Goal: Task Accomplishment & Management: Complete application form

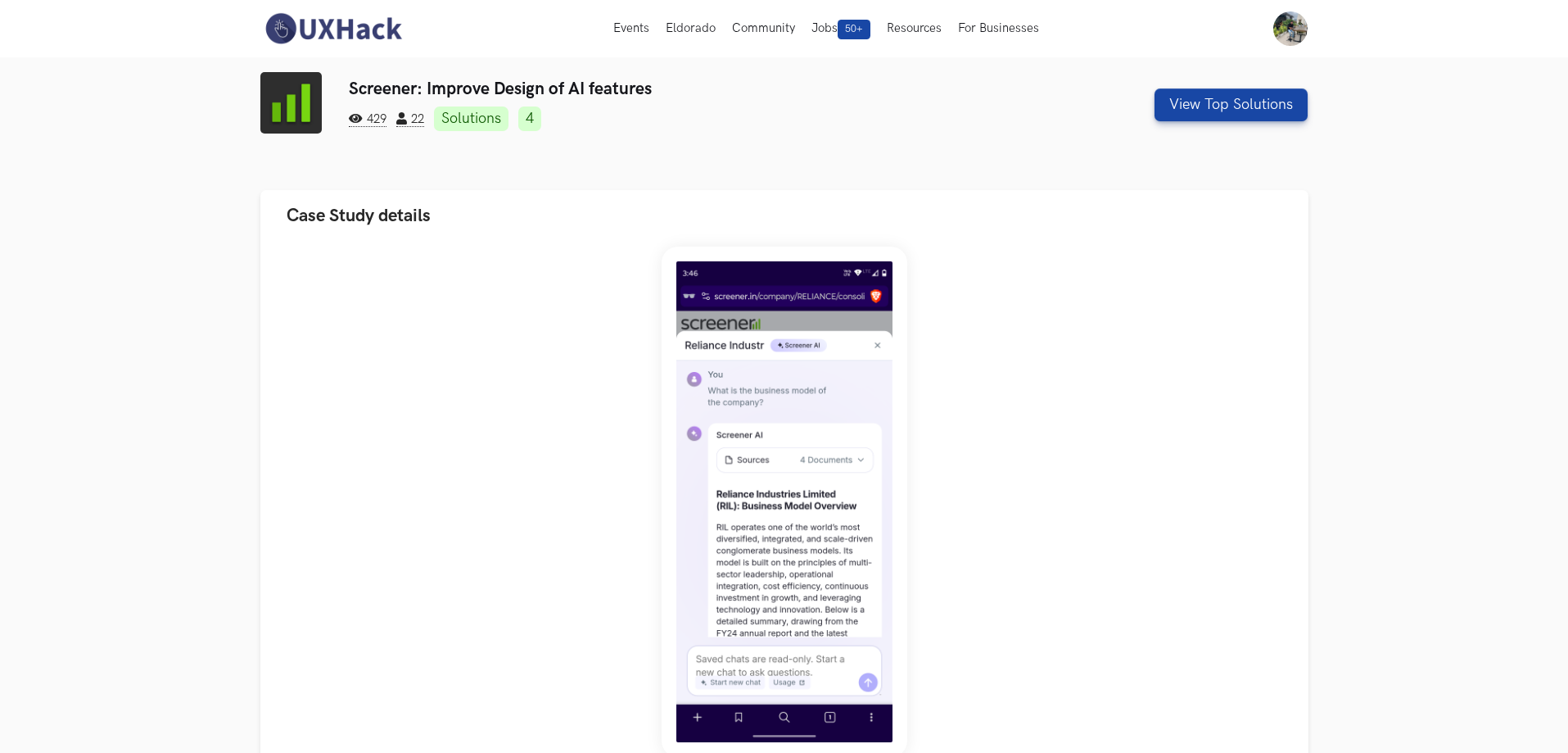
click at [315, 24] on img at bounding box center [333, 28] width 146 height 34
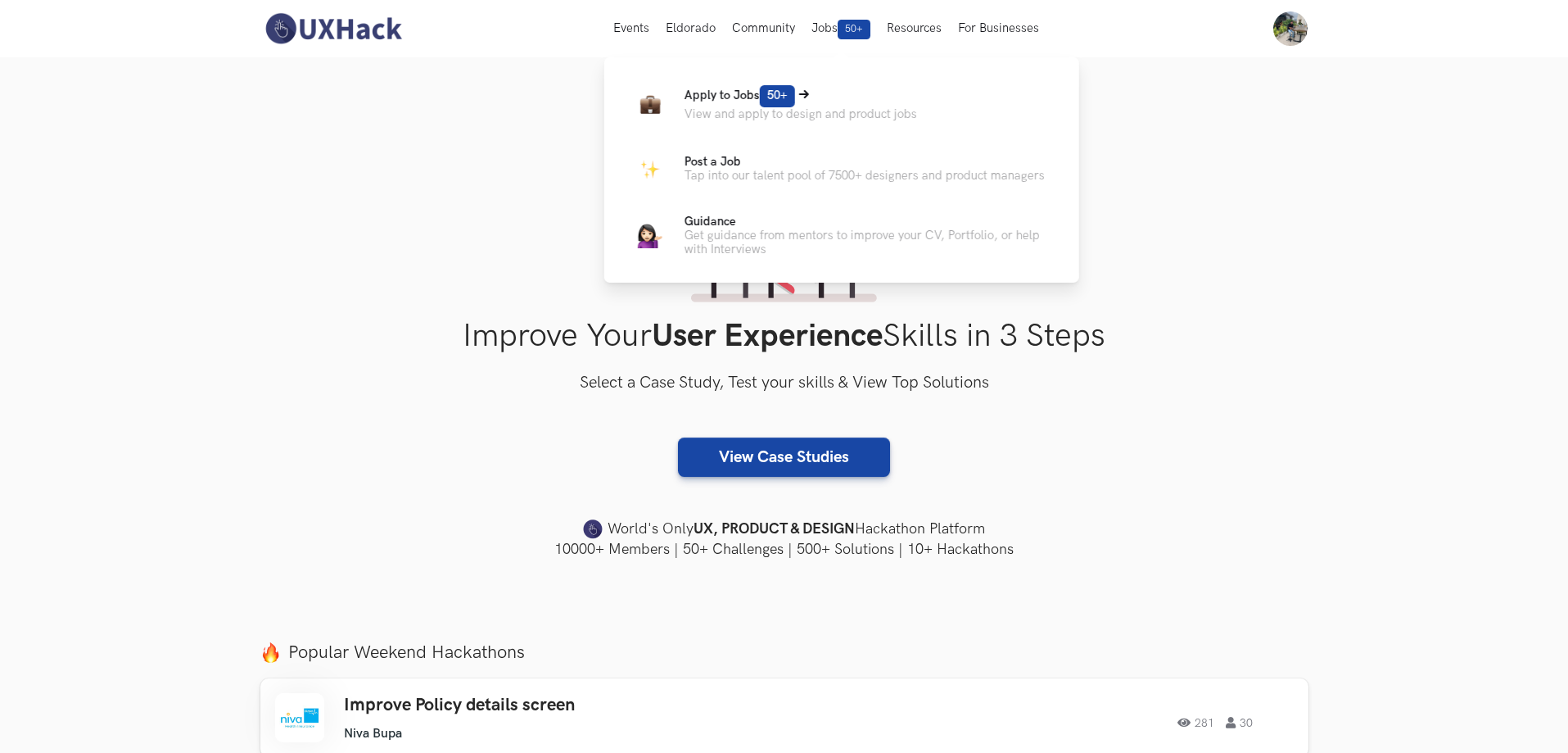
click at [827, 119] on p "View and apply to design and product jobs" at bounding box center [801, 114] width 233 height 14
click at [715, 95] on span "Apply to Jobs 50+" at bounding box center [740, 95] width 111 height 14
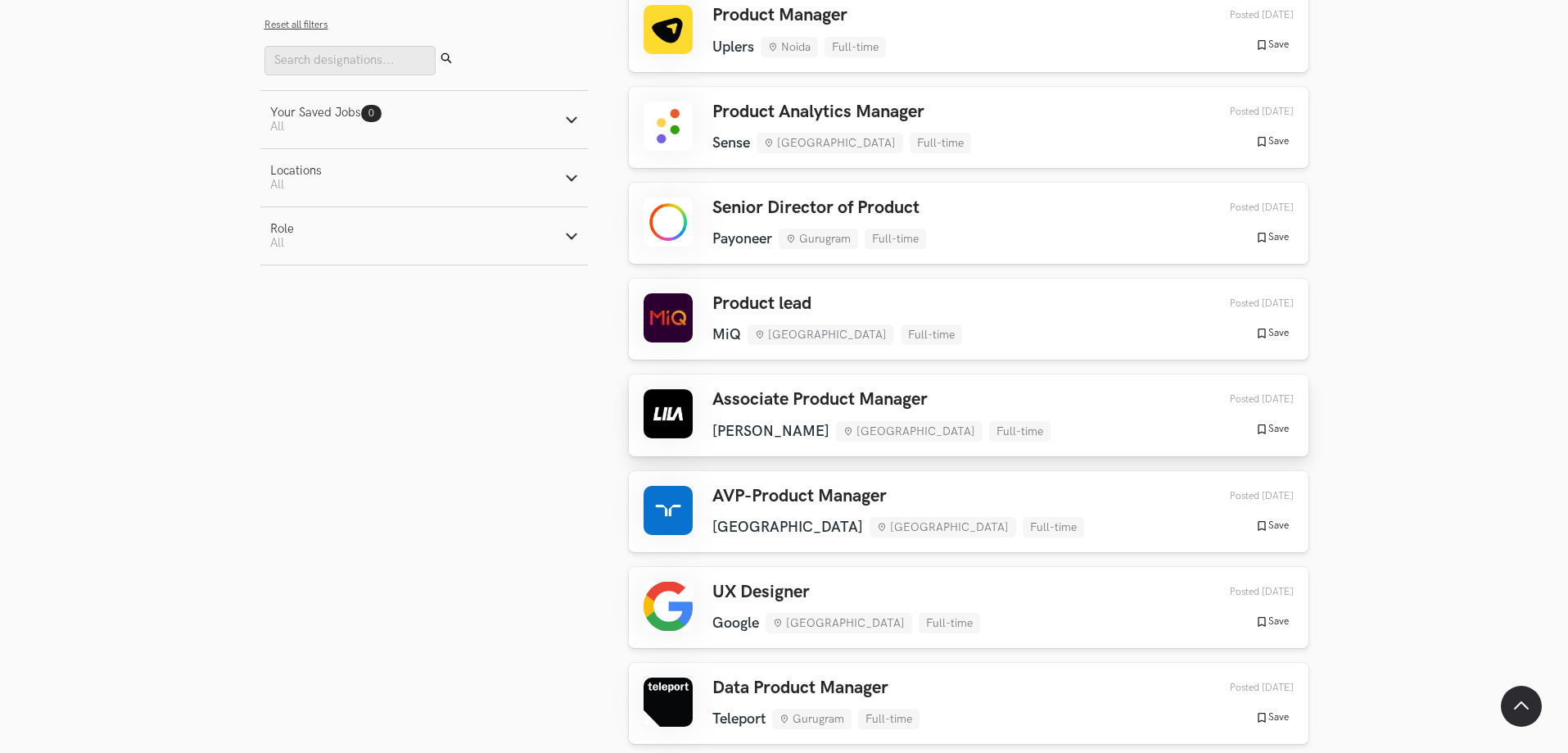
scroll to position [1392, 0]
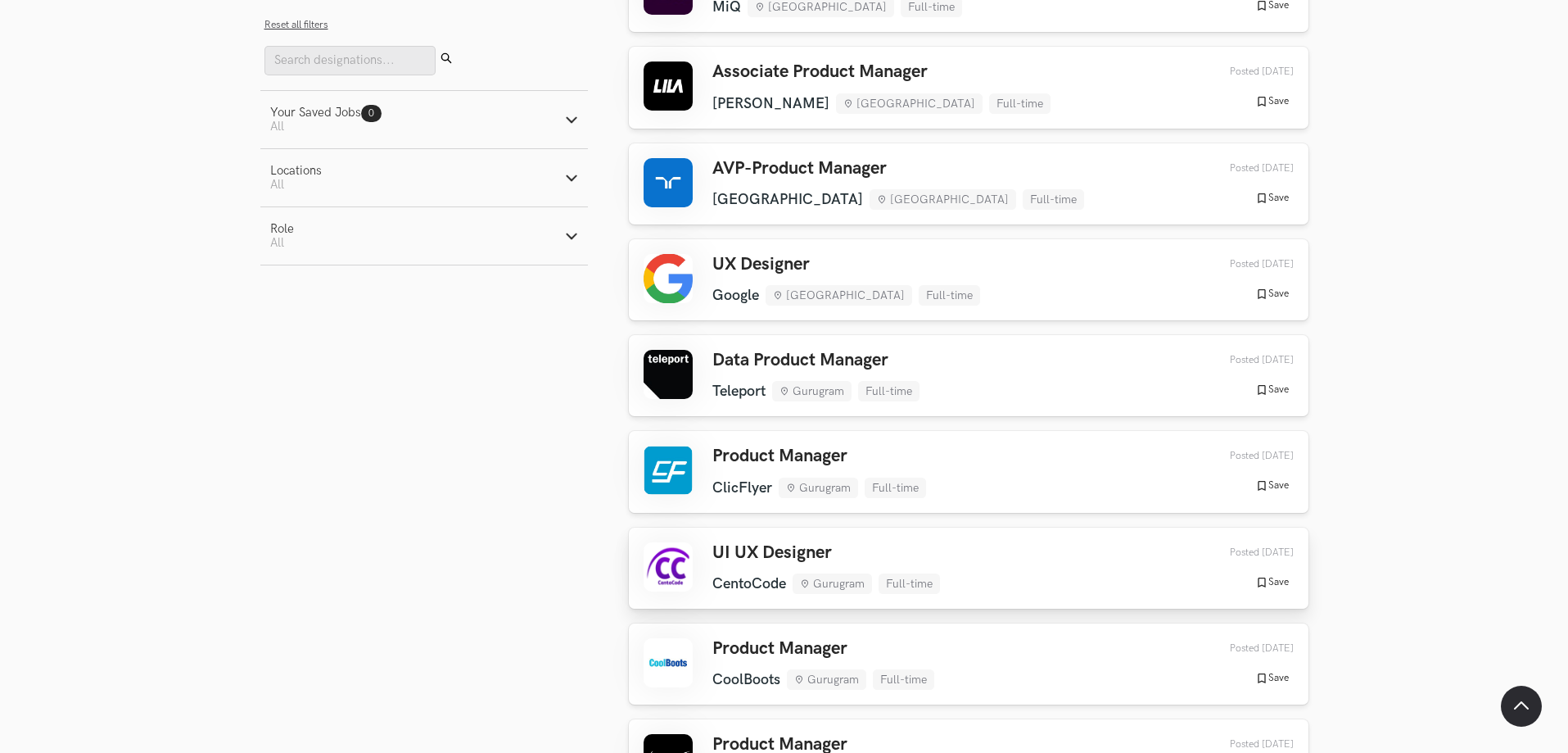
click at [782, 552] on h3 "UI UX Designer" at bounding box center [825, 552] width 228 height 21
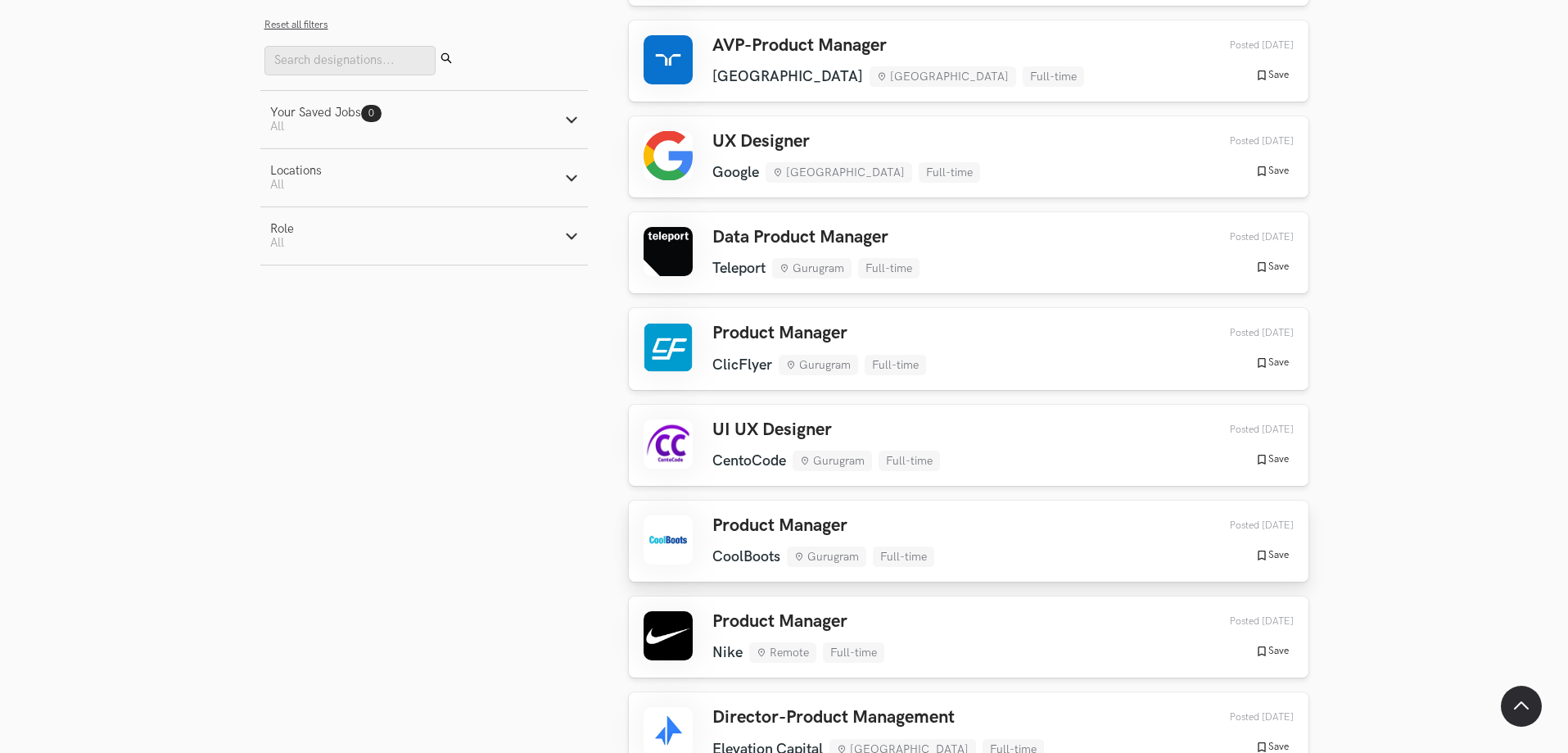
scroll to position [1802, 0]
